Goal: Check status: Check status

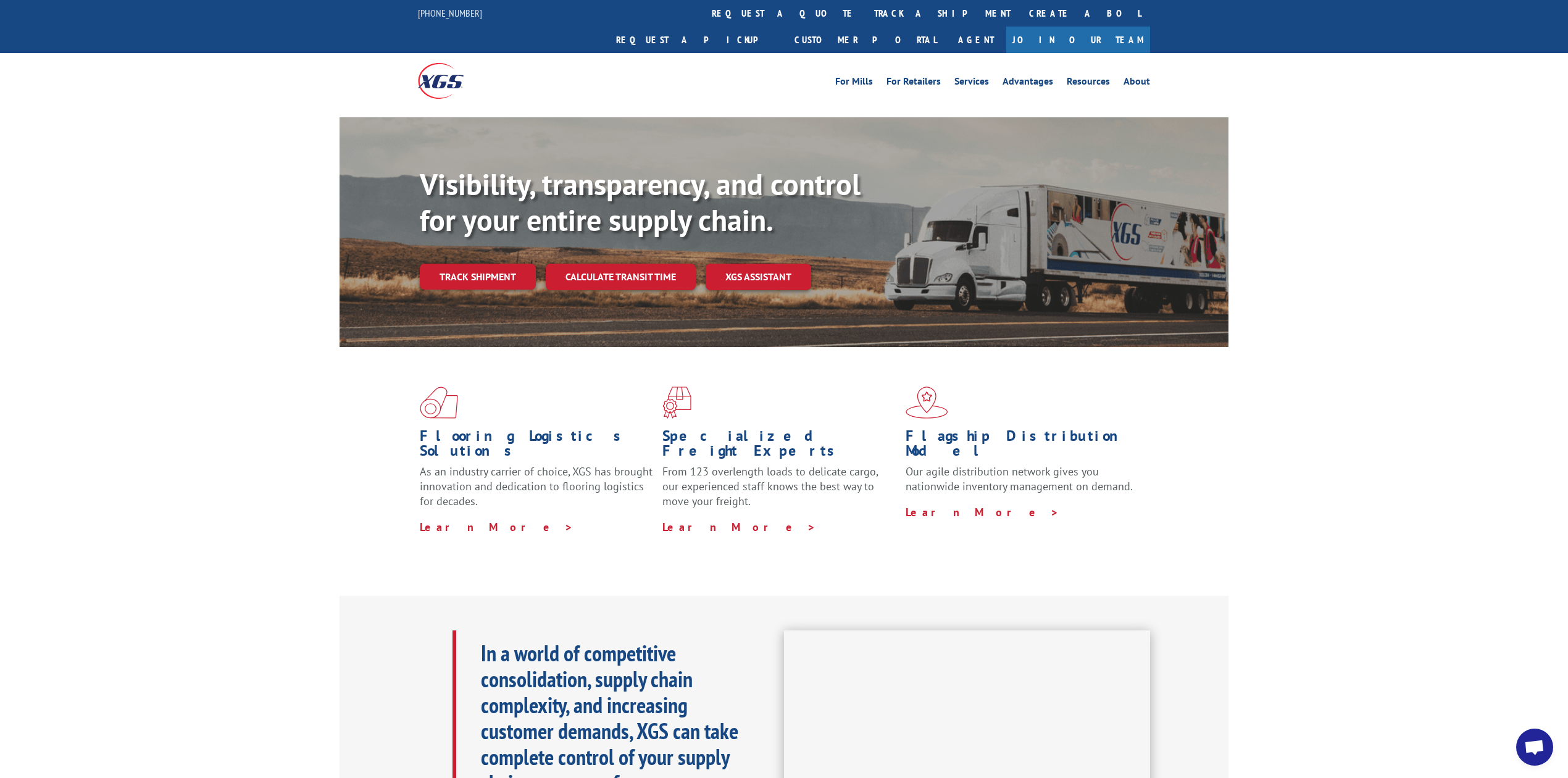
click at [1020, 9] on link "Create a BOL" at bounding box center [1084, 13] width 130 height 27
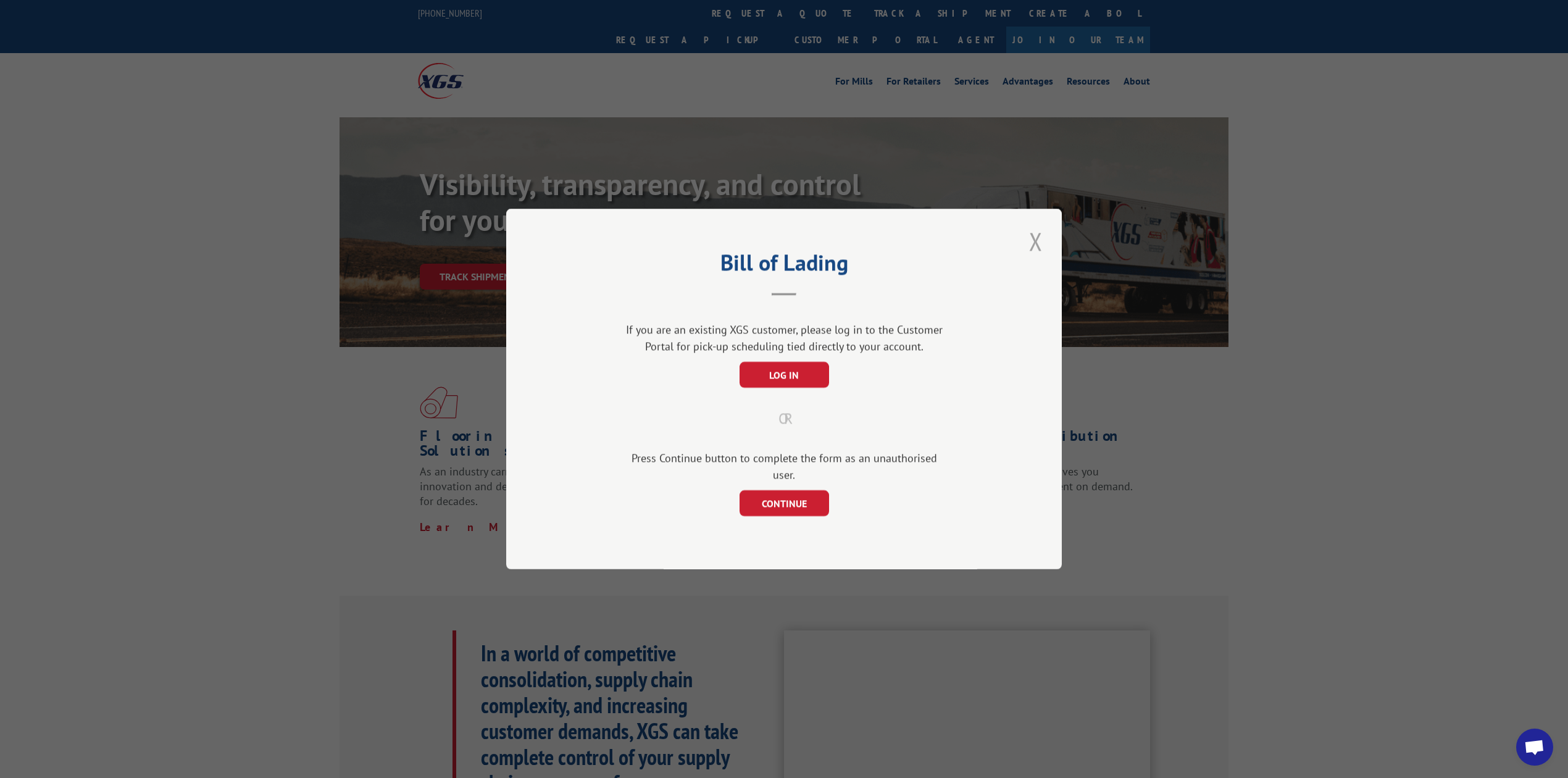
drag, startPoint x: 1040, startPoint y: 245, endPoint x: 1030, endPoint y: 239, distance: 11.7
click at [1040, 245] on button "Close modal" at bounding box center [1036, 241] width 21 height 34
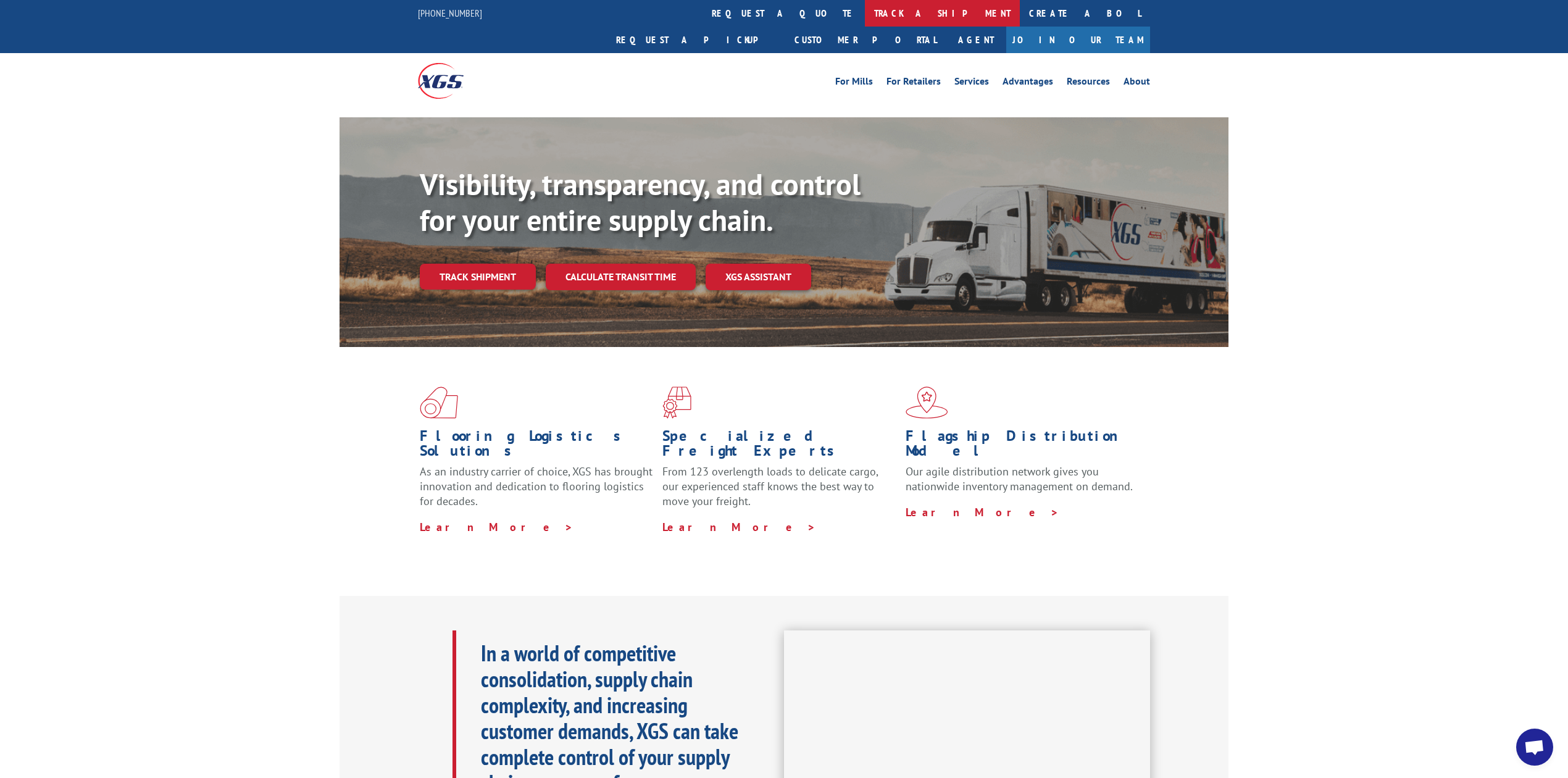
click at [865, 15] on link "track a shipment" at bounding box center [942, 13] width 155 height 27
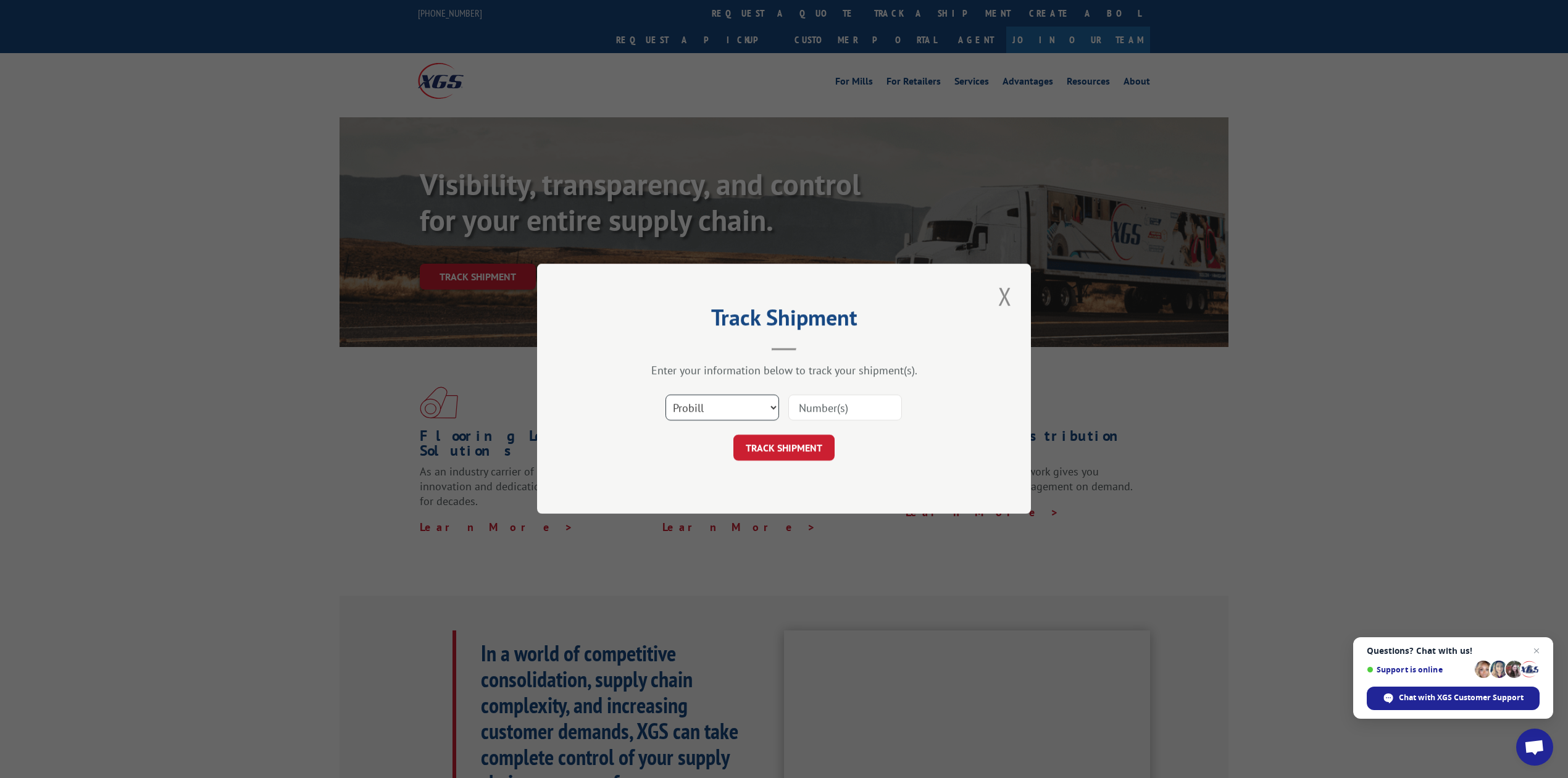
click at [708, 411] on select "Select category... Probill BOL PO" at bounding box center [722, 408] width 114 height 26
select select "bol"
click at [665, 395] on select "Select category... Probill BOL PO" at bounding box center [722, 408] width 114 height 26
drag, startPoint x: 825, startPoint y: 398, endPoint x: 798, endPoint y: 378, distance: 33.6
click at [824, 398] on input at bounding box center [845, 408] width 114 height 26
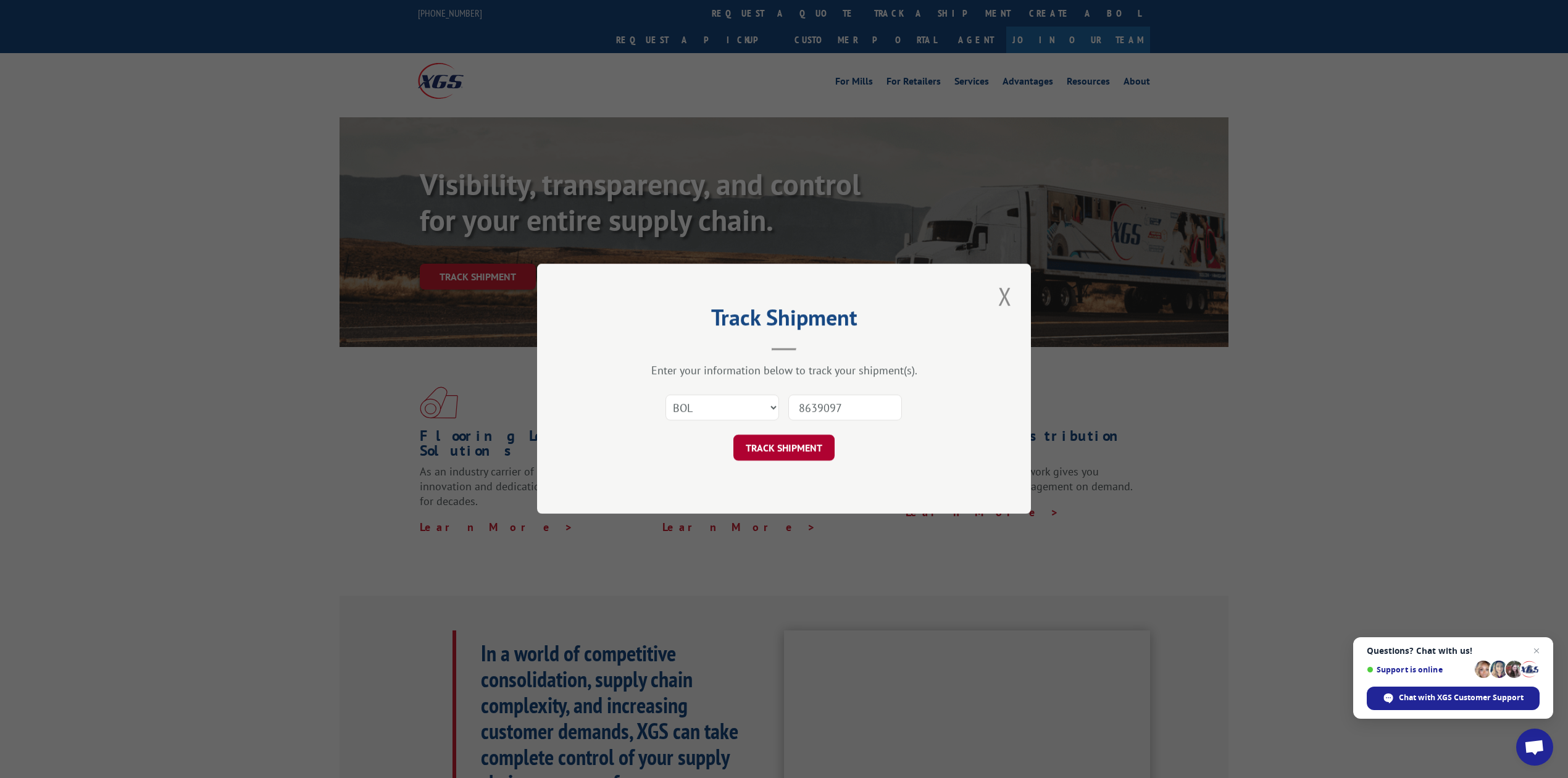
type input "8639097"
click at [799, 443] on button "TRACK SHIPMENT" at bounding box center [784, 448] width 102 height 26
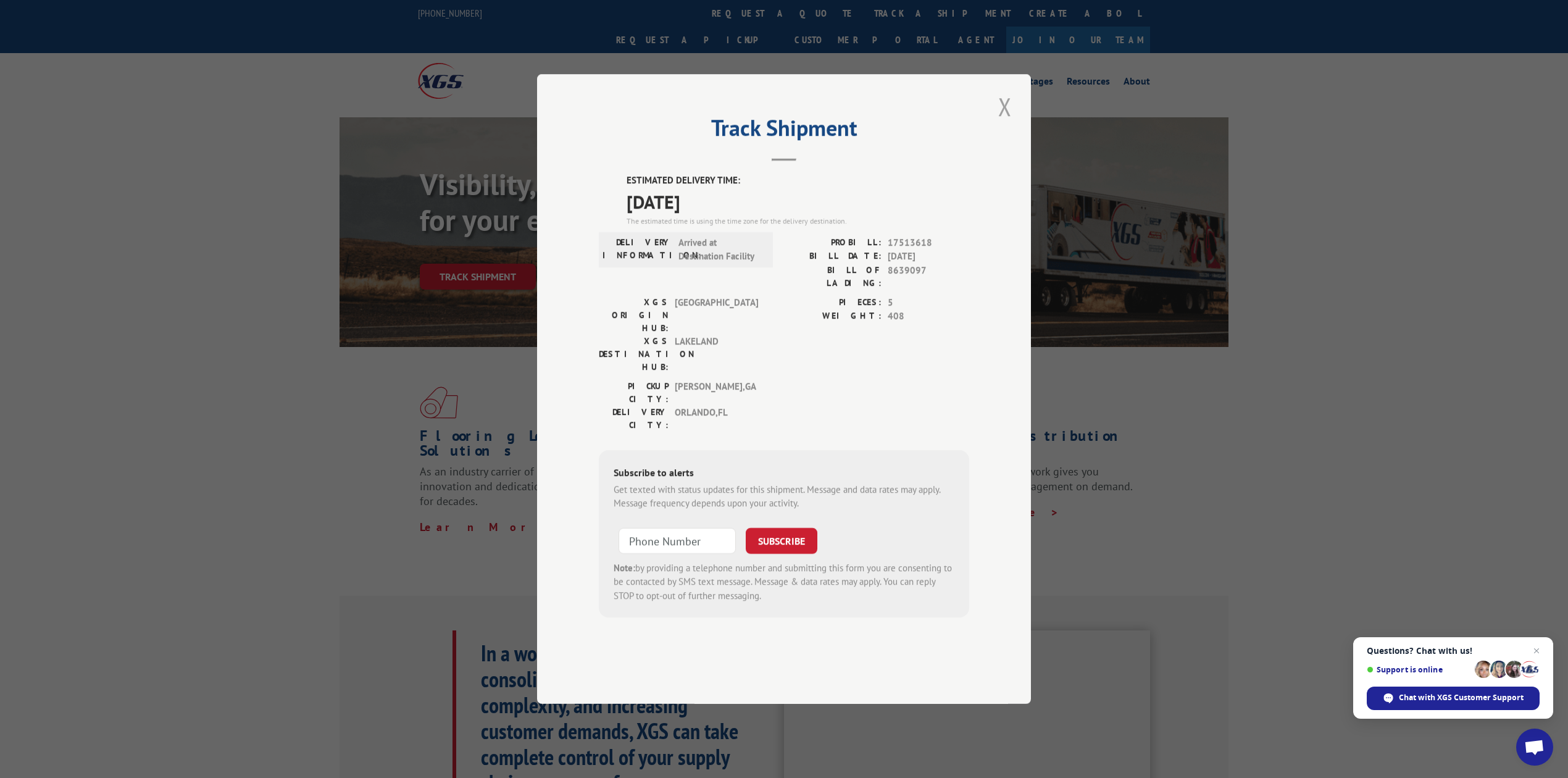
click at [1006, 124] on button "Close modal" at bounding box center [1004, 106] width 21 height 34
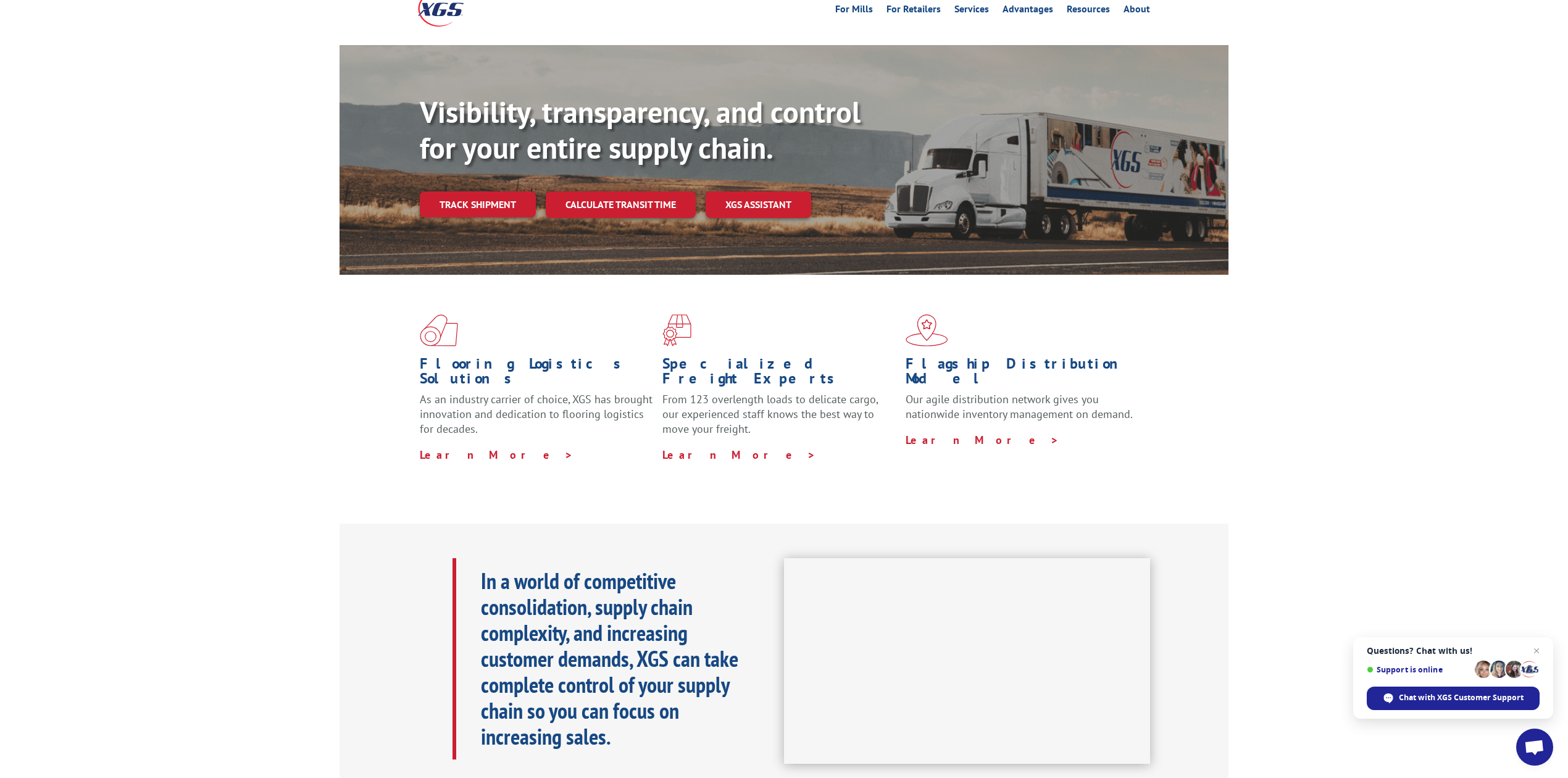
scroll to position [411, 0]
